Goal: Task Accomplishment & Management: Complete application form

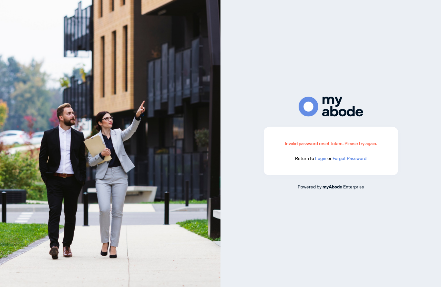
click at [317, 175] on div "Invalid password reset token. Please try again. Return to Login or Forgot Passw…" at bounding box center [331, 151] width 134 height 48
click at [320, 161] on link "Login" at bounding box center [320, 158] width 11 height 6
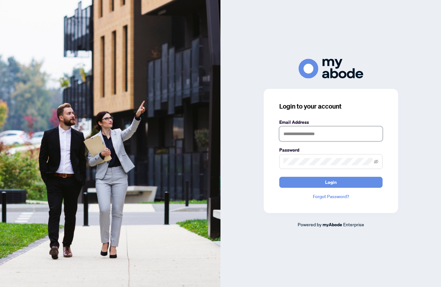
click at [305, 141] on input "text" at bounding box center [330, 133] width 103 height 15
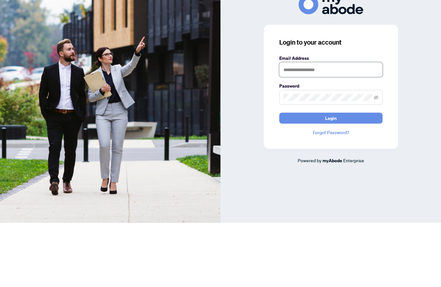
type input "**********"
click at [331, 177] on button "Login" at bounding box center [330, 182] width 103 height 11
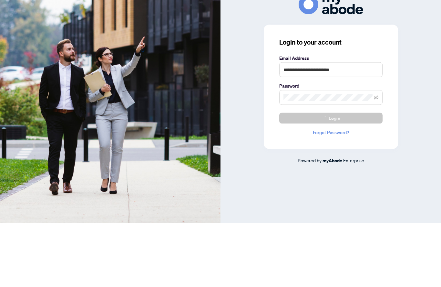
scroll to position [25, 0]
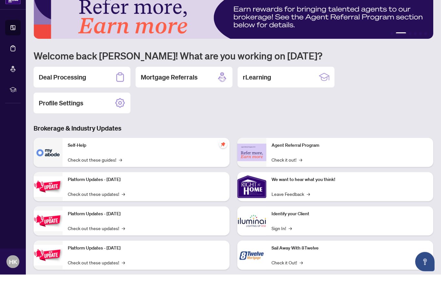
scroll to position [25, 0]
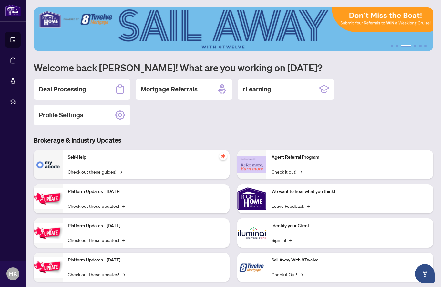
click at [83, 85] on h2 "Deal Processing" at bounding box center [62, 89] width 47 height 9
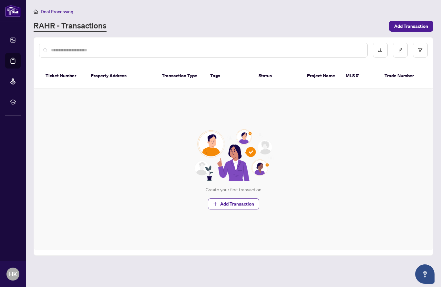
click at [408, 24] on span "Add Transaction" at bounding box center [411, 26] width 34 height 10
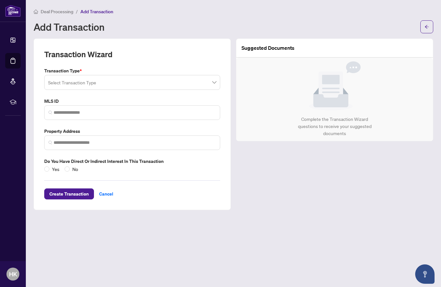
click at [220, 83] on div "Select Transaction Type" at bounding box center [132, 82] width 176 height 15
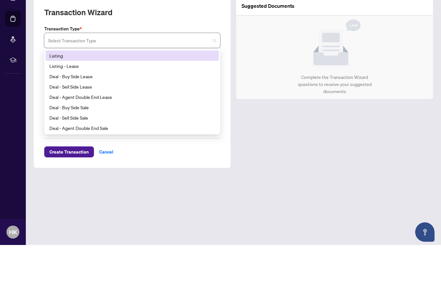
click at [73, 103] on div "Listing - Lease" at bounding box center [132, 108] width 173 height 10
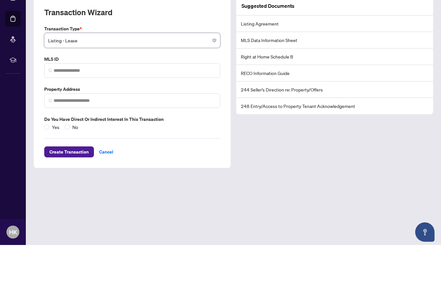
scroll to position [25, 0]
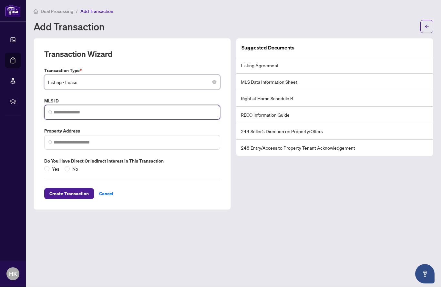
click at [60, 109] on input "search" at bounding box center [135, 112] width 162 height 7
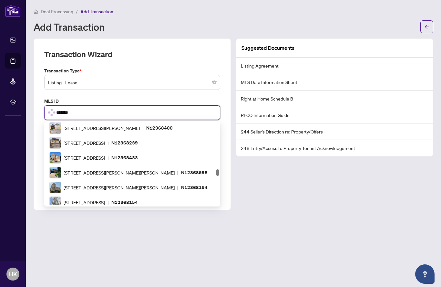
scroll to position [118, 0]
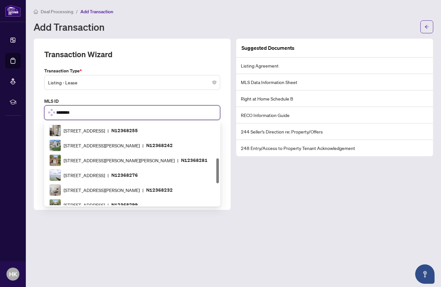
type input "*********"
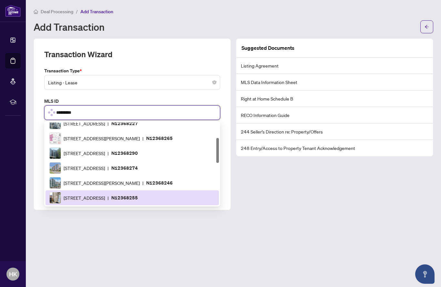
scroll to position [0, 0]
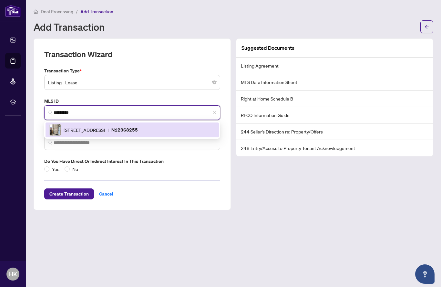
click at [105, 126] on span "[STREET_ADDRESS]" at bounding box center [84, 129] width 41 height 7
type input "**********"
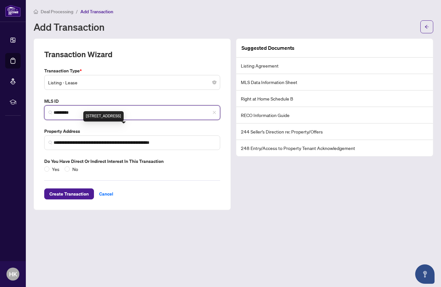
type input "*********"
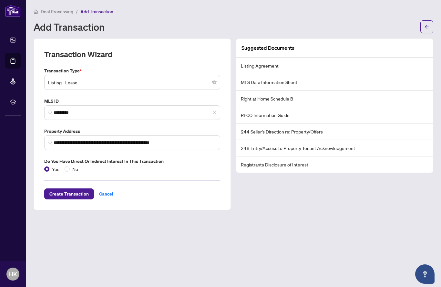
click at [59, 189] on span "Create Transaction" at bounding box center [68, 194] width 39 height 10
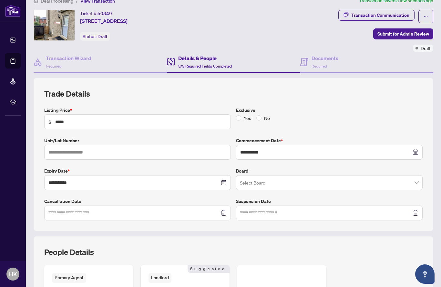
scroll to position [11, 0]
click at [54, 144] on input "text" at bounding box center [137, 151] width 187 height 15
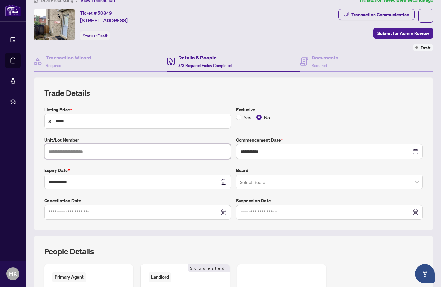
click at [417, 176] on span at bounding box center [329, 182] width 179 height 12
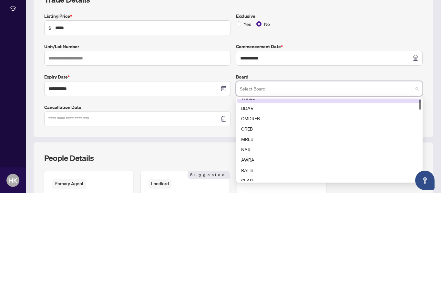
scroll to position [0, 0]
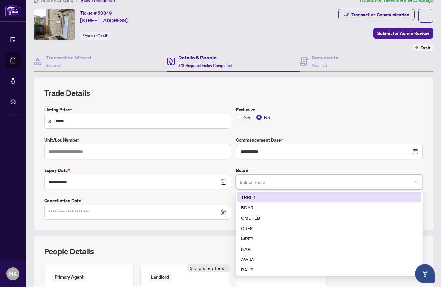
click at [252, 194] on div "TRREB" at bounding box center [329, 197] width 176 height 7
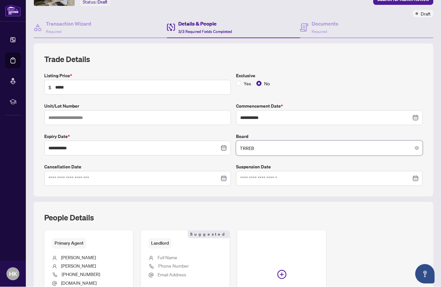
scroll to position [52, 0]
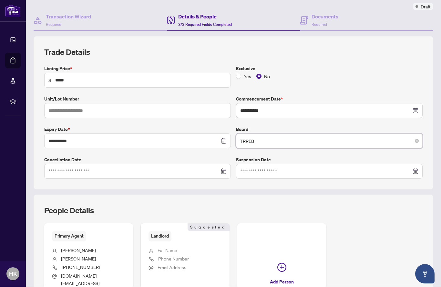
click at [416, 135] on span "TRREB" at bounding box center [329, 141] width 179 height 12
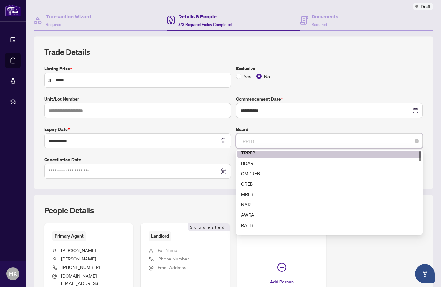
scroll to position [0, 0]
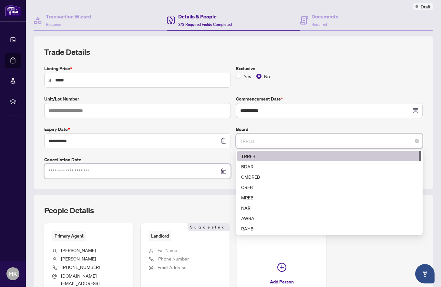
click at [62, 168] on input at bounding box center [133, 171] width 171 height 7
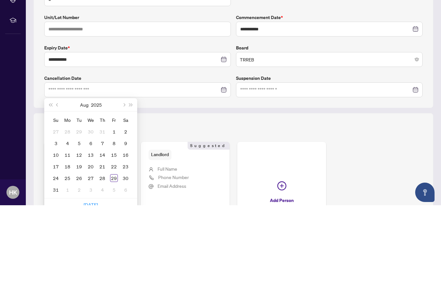
click at [134, 180] on button "Next year (Control + right)" at bounding box center [131, 186] width 7 height 13
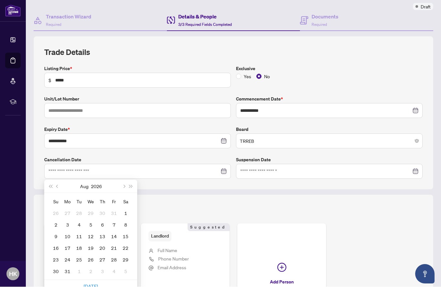
click at [125, 180] on button "Next month (PageDown)" at bounding box center [123, 186] width 7 height 13
click at [122, 180] on button "Next month (PageDown)" at bounding box center [123, 186] width 7 height 13
click at [123, 180] on button "Next month (PageDown)" at bounding box center [123, 186] width 7 height 13
type input "**********"
click at [68, 256] on div "30" at bounding box center [68, 260] width 8 height 8
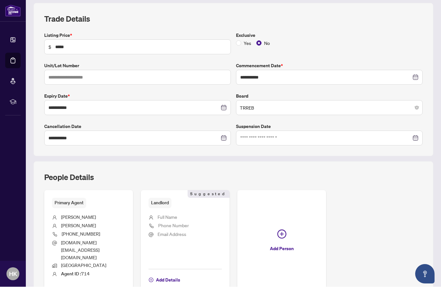
scroll to position [85, 0]
click at [162, 214] on span "Full Name" at bounding box center [168, 217] width 20 height 6
click at [166, 214] on span "Full Name" at bounding box center [168, 217] width 20 height 6
click at [174, 214] on span "Full Name" at bounding box center [168, 217] width 20 height 7
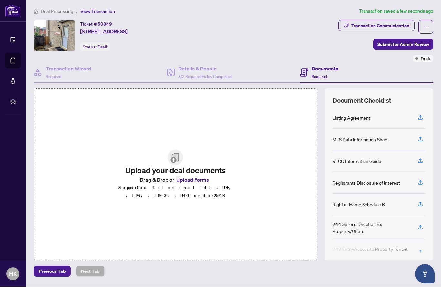
scroll to position [0, 0]
click at [419, 115] on icon "button" at bounding box center [420, 118] width 6 height 6
click at [179, 176] on button "Upload Forms" at bounding box center [192, 180] width 36 height 8
click at [197, 165] on h2 "Upload your deal documents" at bounding box center [176, 170] width 116 height 10
click at [198, 176] on button "Upload Forms" at bounding box center [192, 180] width 36 height 8
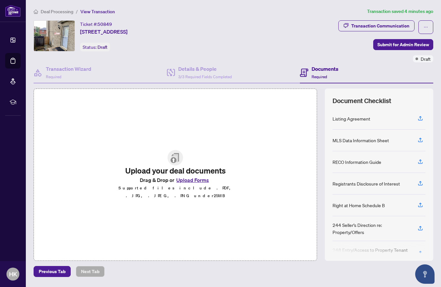
click at [421, 162] on icon "button" at bounding box center [420, 163] width 5 height 2
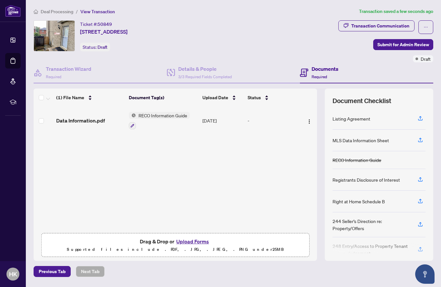
click at [420, 219] on span "button" at bounding box center [420, 224] width 6 height 10
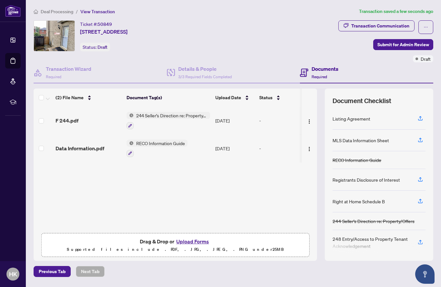
click at [354, 235] on div "248 Entry/Access to Property Tenant Acknowledgement" at bounding box center [371, 242] width 77 height 14
click at [355, 235] on div "248 Entry/Access to Property Tenant Acknowledgement" at bounding box center [371, 242] width 77 height 14
click at [418, 239] on icon "button" at bounding box center [420, 242] width 6 height 6
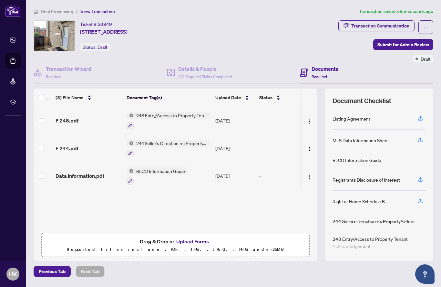
click at [420, 174] on span "button" at bounding box center [420, 179] width 6 height 10
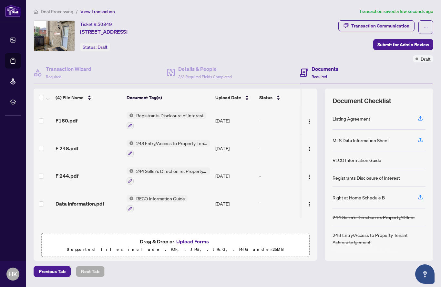
click at [418, 113] on span "button" at bounding box center [420, 118] width 6 height 10
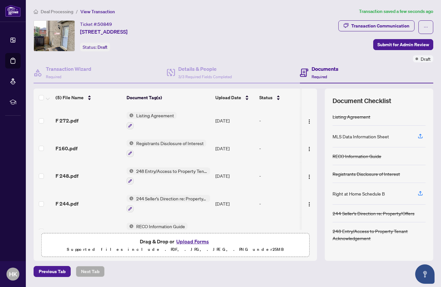
click at [421, 131] on span "button" at bounding box center [420, 136] width 6 height 10
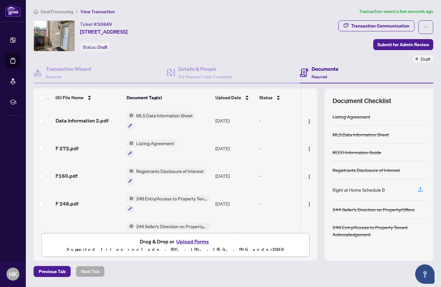
click at [420, 186] on icon "button" at bounding box center [420, 189] width 6 height 6
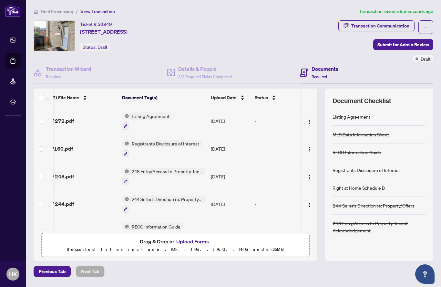
scroll to position [55, 5]
click at [409, 39] on span "Submit for Admin Review" at bounding box center [403, 44] width 52 height 10
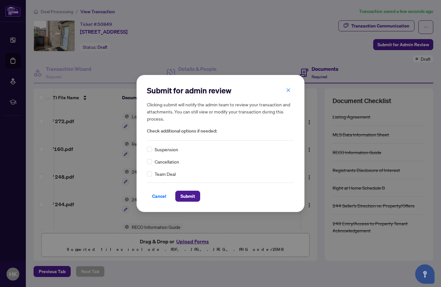
click at [193, 197] on span "Submit" at bounding box center [187, 196] width 15 height 10
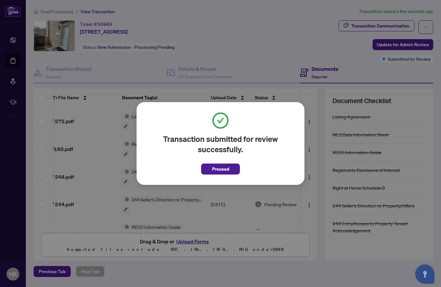
scroll to position [0, 0]
click at [226, 169] on span "Proceed" at bounding box center [220, 169] width 17 height 10
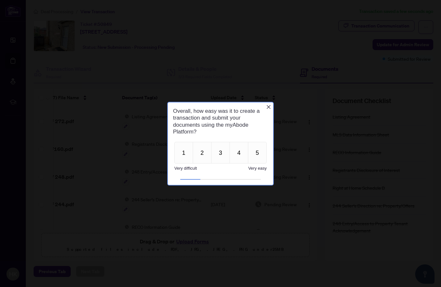
click at [261, 154] on button "5" at bounding box center [257, 152] width 19 height 22
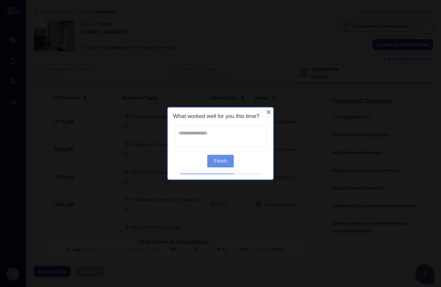
click at [186, 136] on textarea at bounding box center [220, 136] width 92 height 21
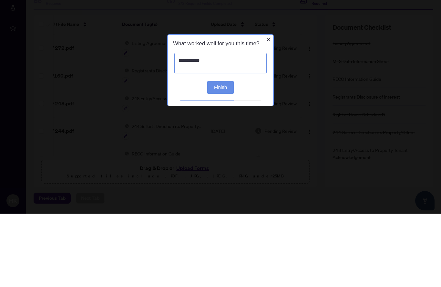
type textarea "**********"
click at [224, 92] on button "Finish" at bounding box center [220, 87] width 26 height 13
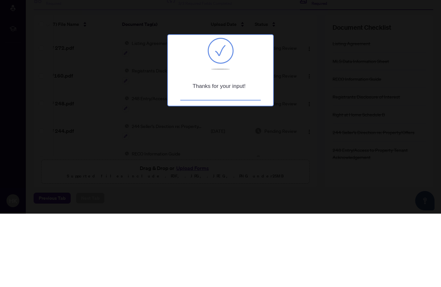
scroll to position [25, 0]
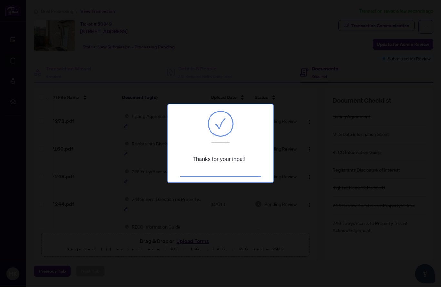
click at [346, 165] on div at bounding box center [220, 143] width 441 height 287
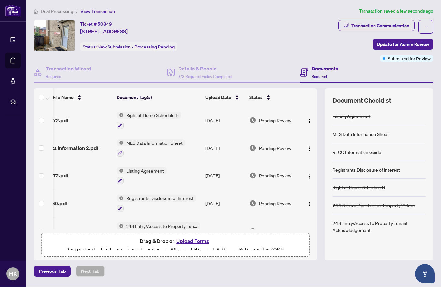
scroll to position [0, 10]
